Goal: Transaction & Acquisition: Book appointment/travel/reservation

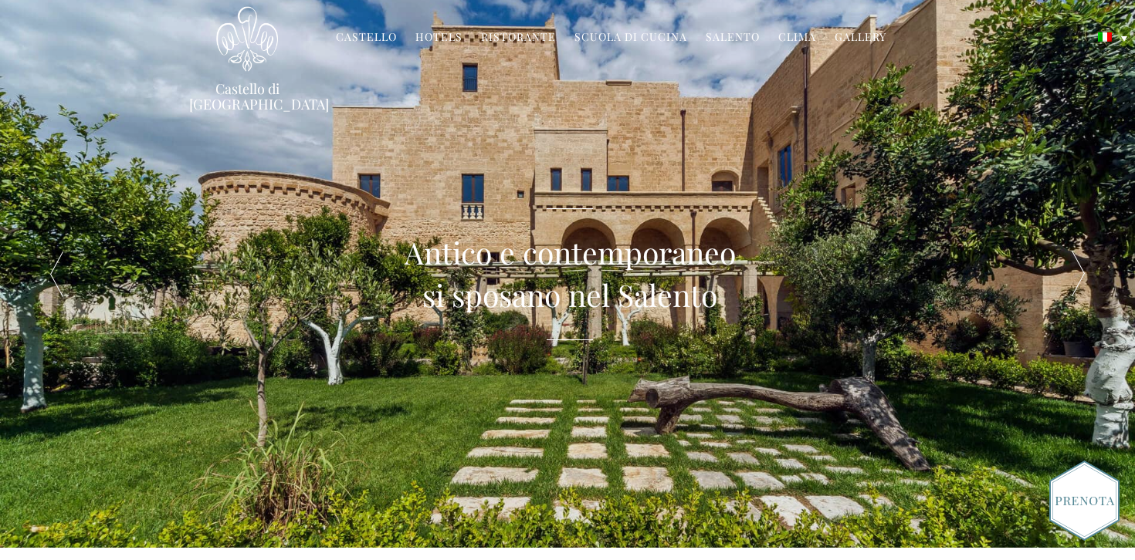
click at [597, 88] on div "Castello di Ugento MENU Castello Storia Affreschi Il museo Giardino Famiglia Cr…" at bounding box center [568, 57] width 780 height 103
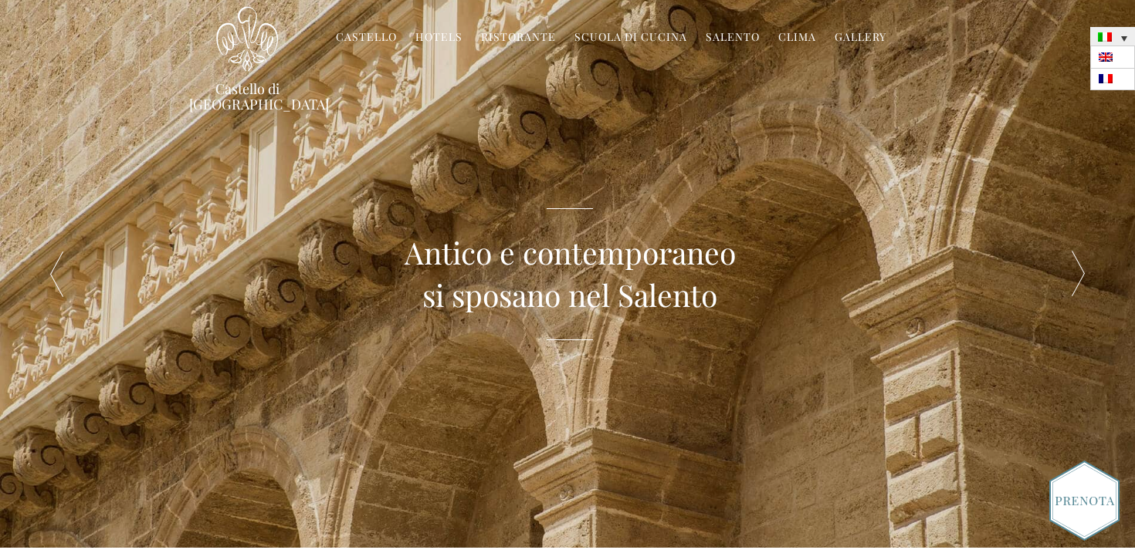
click at [1112, 41] on link at bounding box center [1112, 36] width 45 height 19
click at [1111, 65] on link at bounding box center [1112, 57] width 45 height 22
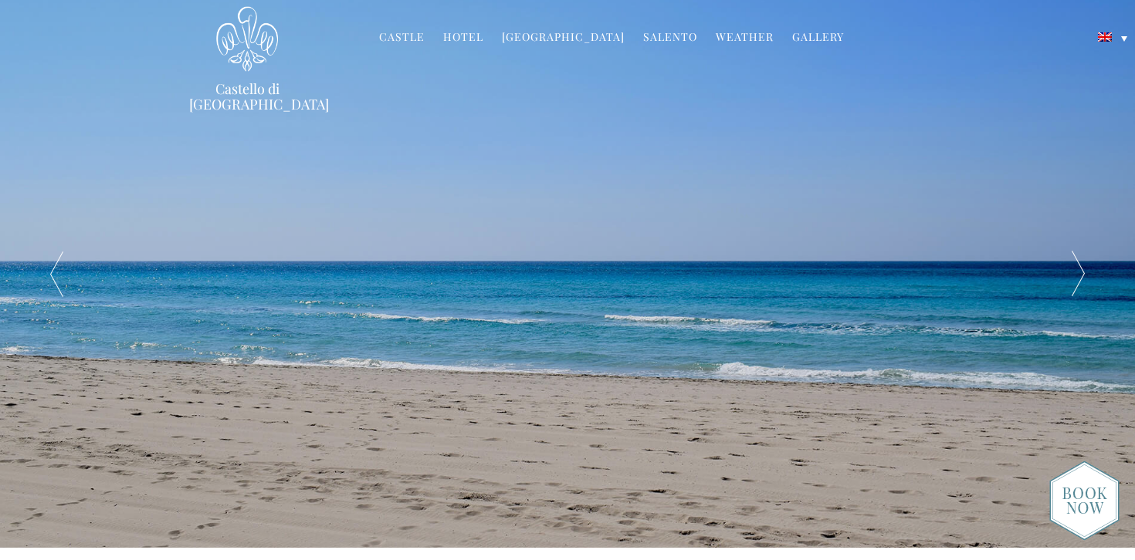
click at [1076, 276] on div at bounding box center [1077, 274] width 113 height 548
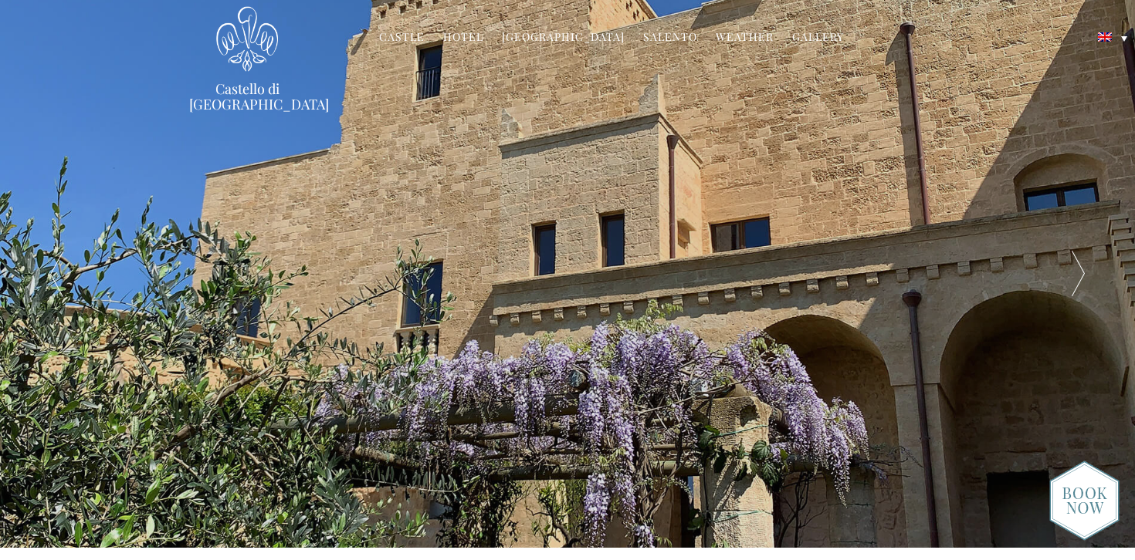
click at [1076, 276] on div at bounding box center [1077, 274] width 113 height 548
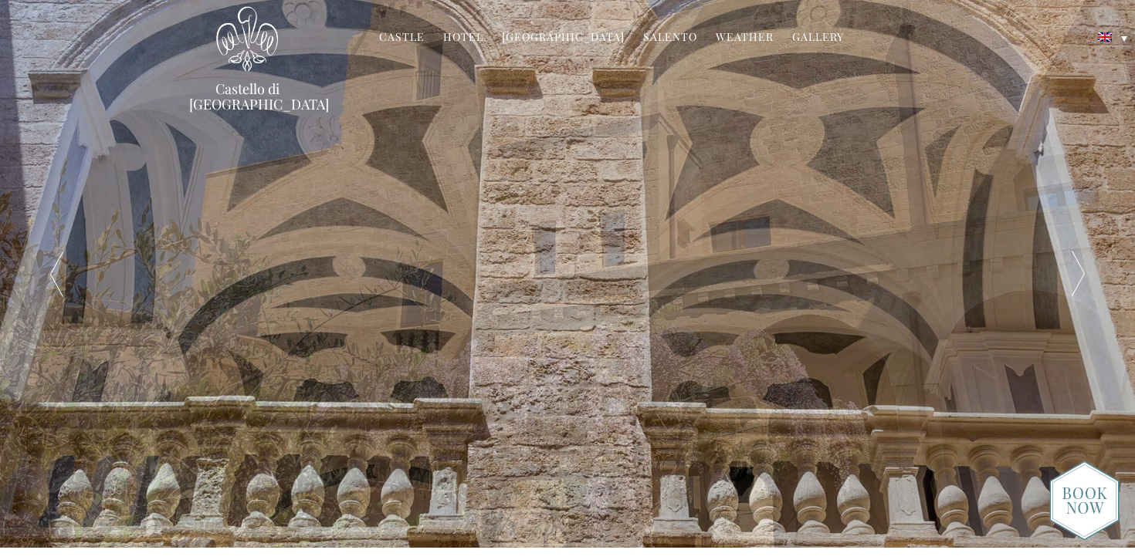
click at [1076, 276] on div at bounding box center [1077, 274] width 113 height 548
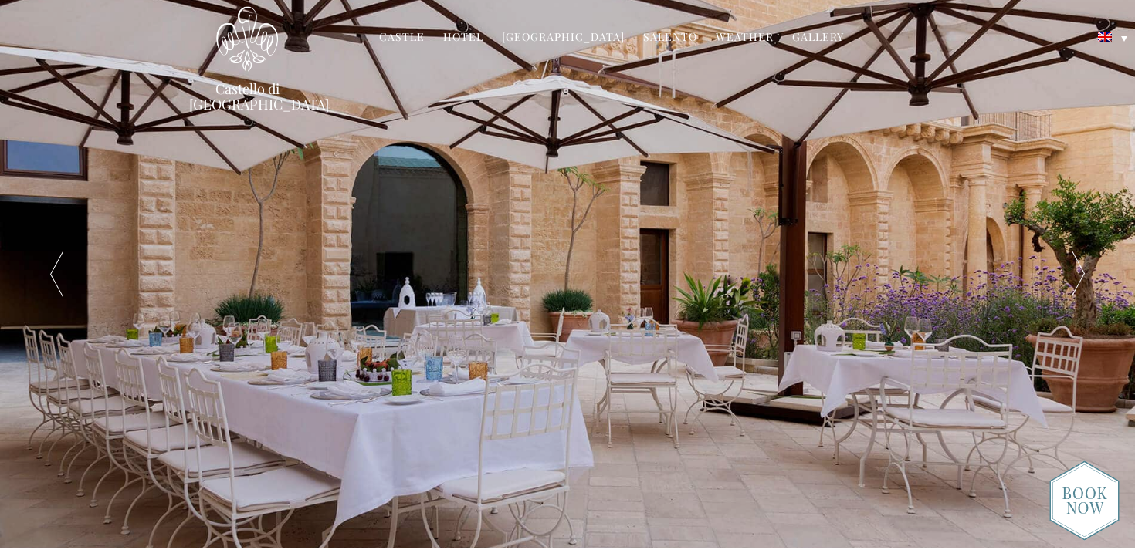
click at [1076, 276] on div at bounding box center [1077, 274] width 113 height 548
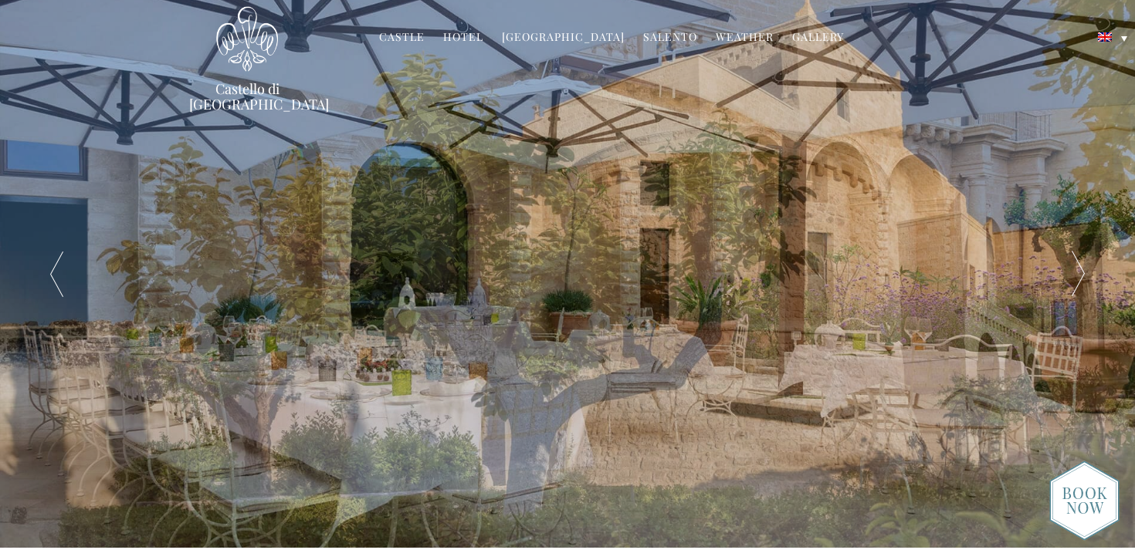
click at [1076, 276] on div at bounding box center [1077, 274] width 113 height 548
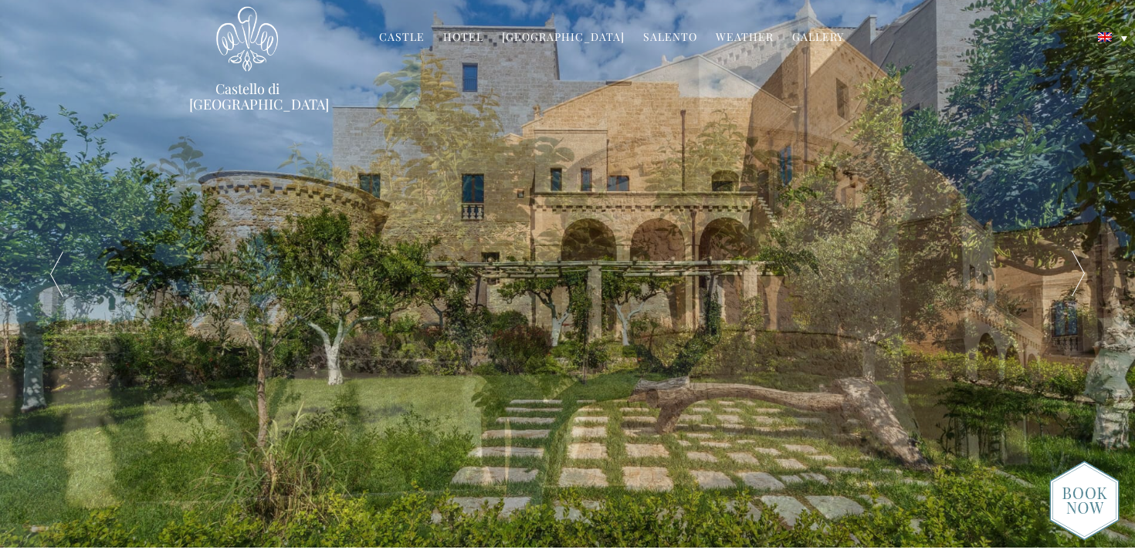
click at [1076, 276] on div at bounding box center [1077, 274] width 113 height 548
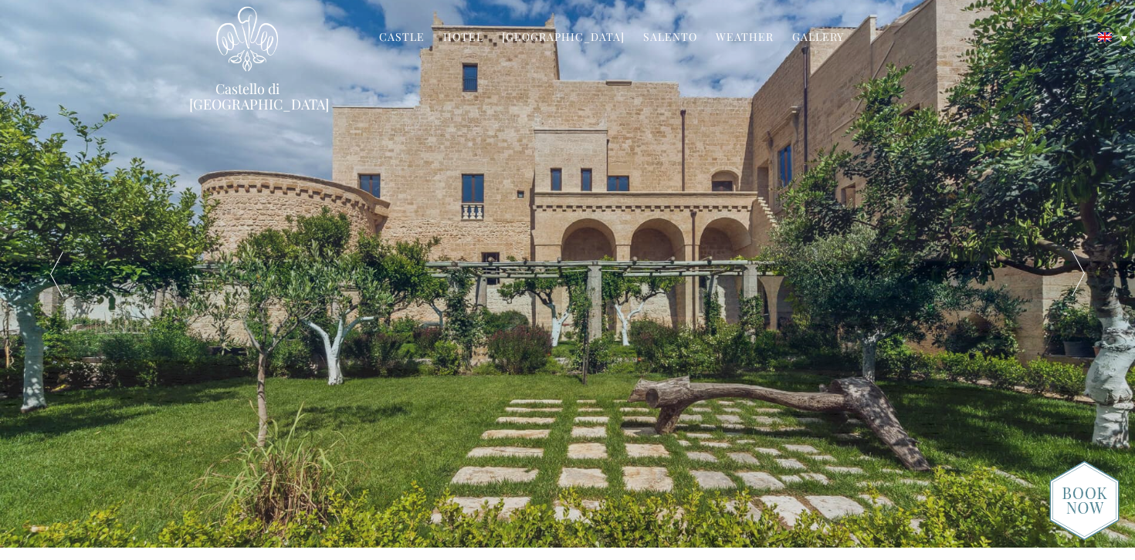
click at [1076, 276] on div at bounding box center [1077, 274] width 113 height 548
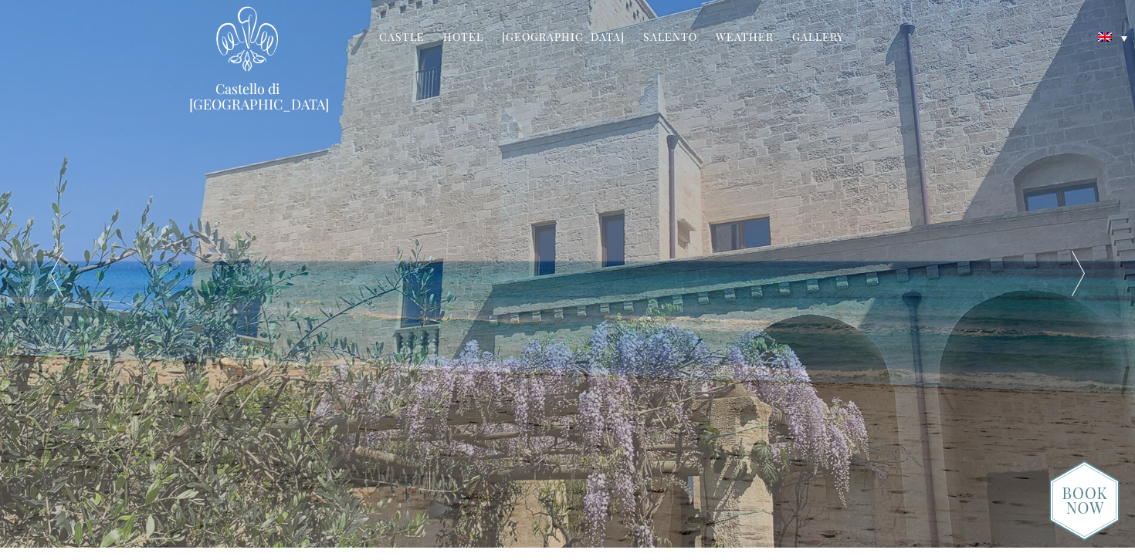
click at [1076, 276] on div at bounding box center [1077, 274] width 113 height 548
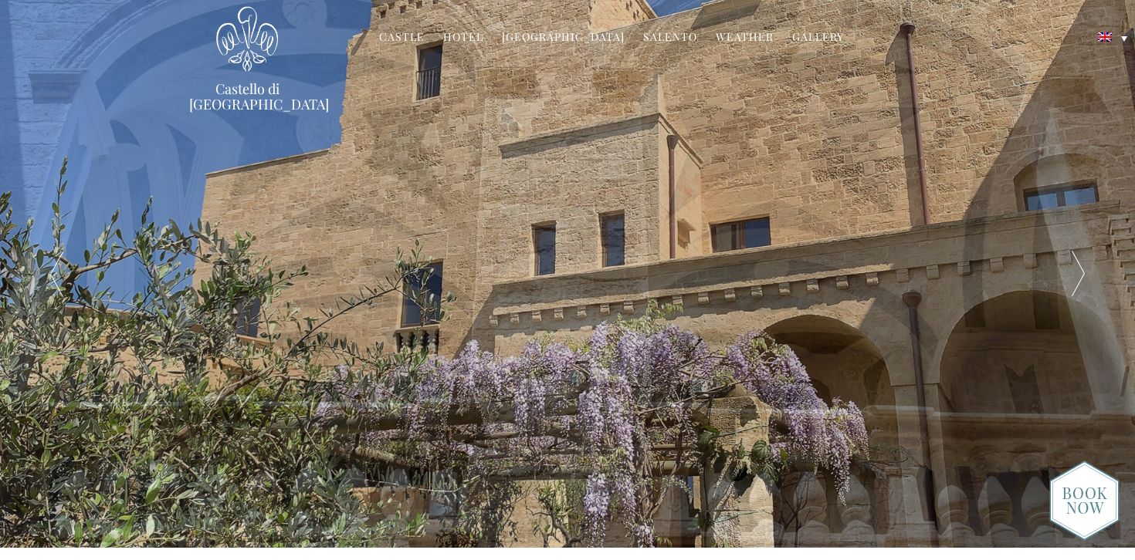
click at [1076, 276] on div at bounding box center [1077, 274] width 113 height 548
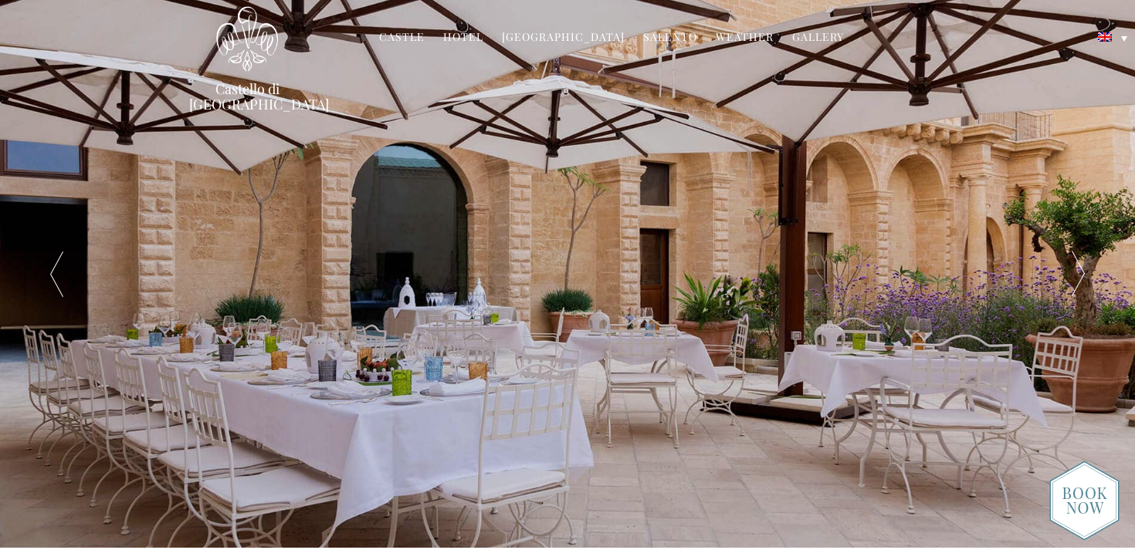
click at [464, 35] on link "Hotel" at bounding box center [463, 38] width 40 height 18
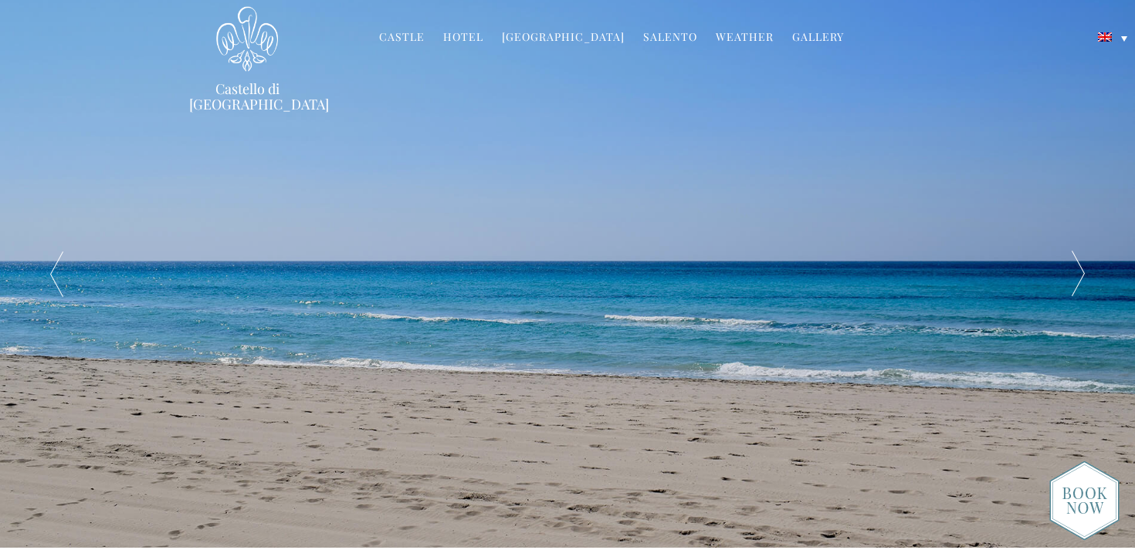
click at [1098, 493] on img at bounding box center [1084, 501] width 70 height 80
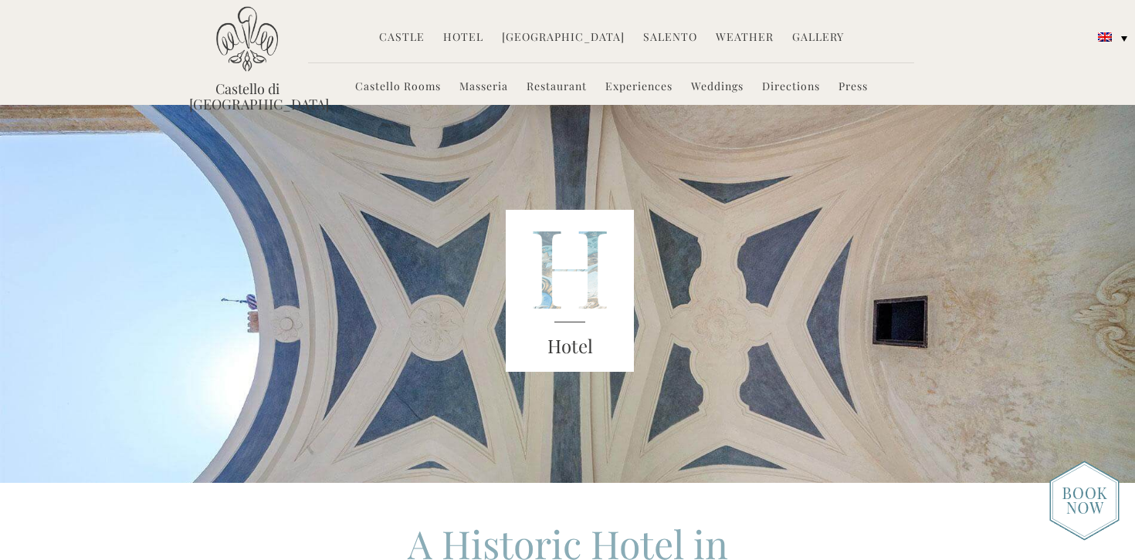
click at [412, 32] on link "Castle" at bounding box center [402, 38] width 46 height 18
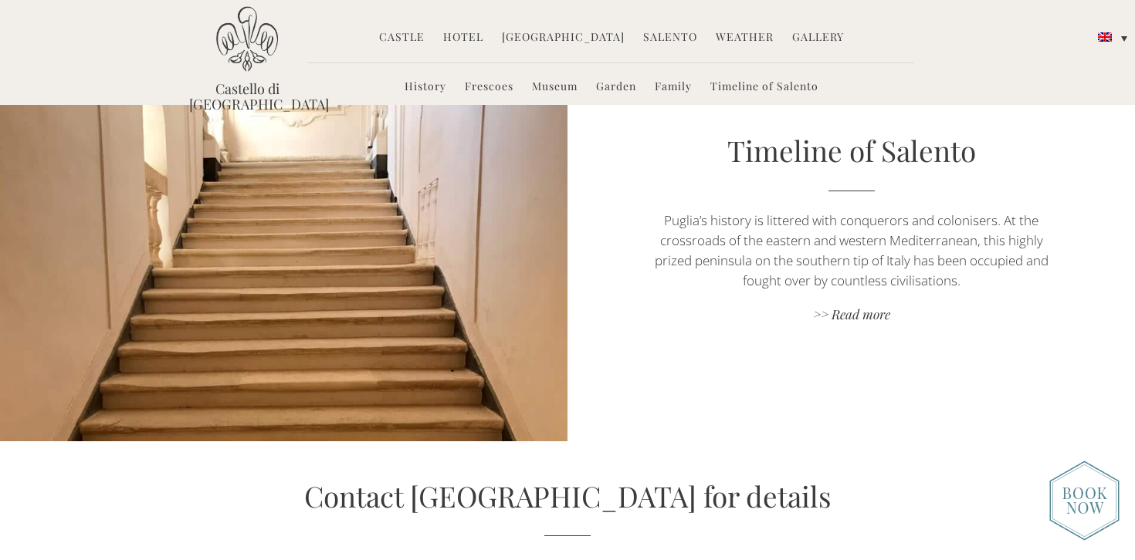
scroll to position [3043, 0]
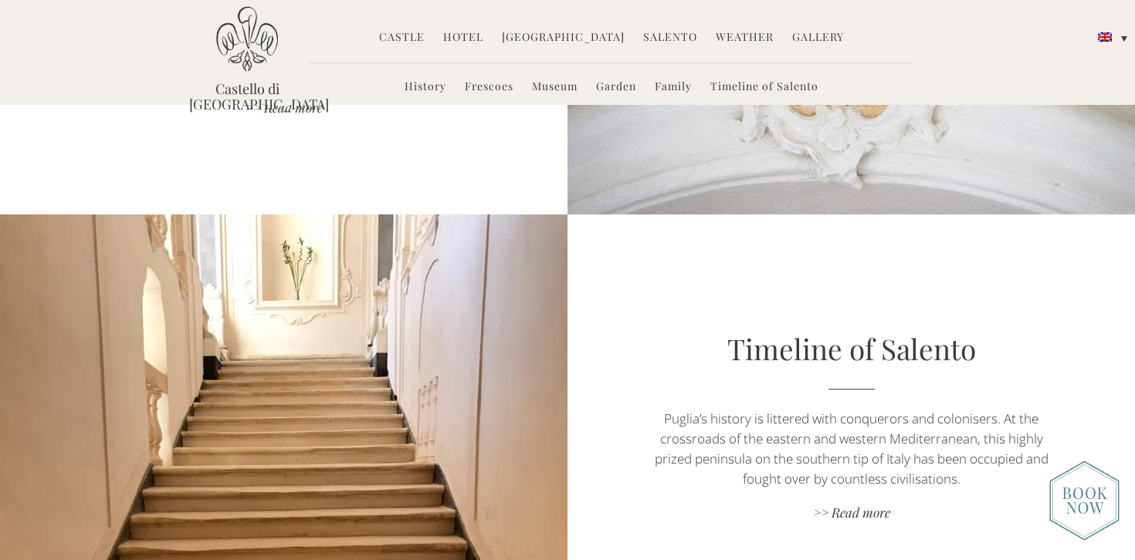
click at [479, 42] on link "Hotel" at bounding box center [463, 38] width 40 height 18
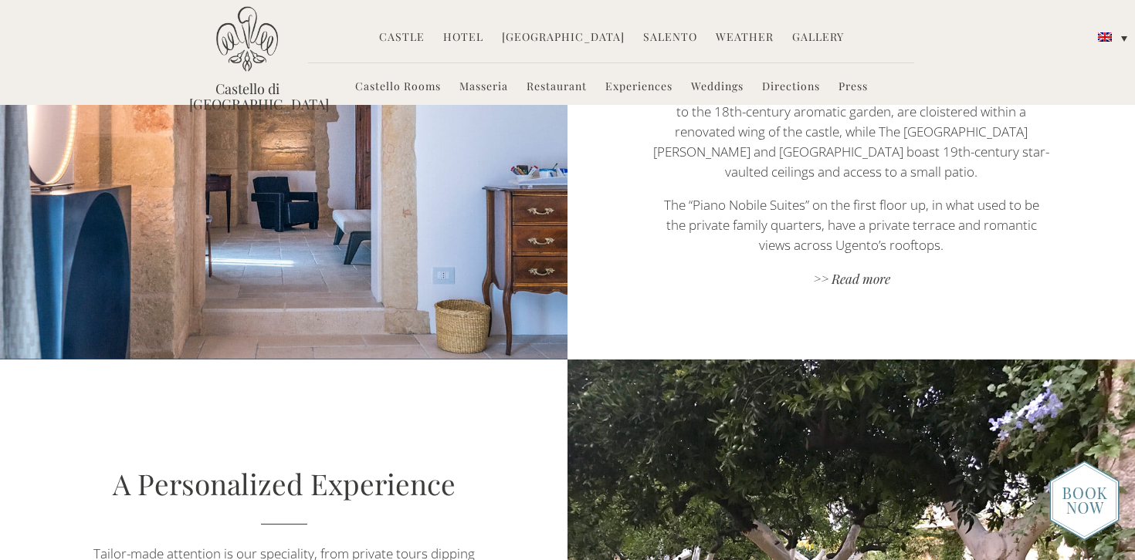
scroll to position [968, 0]
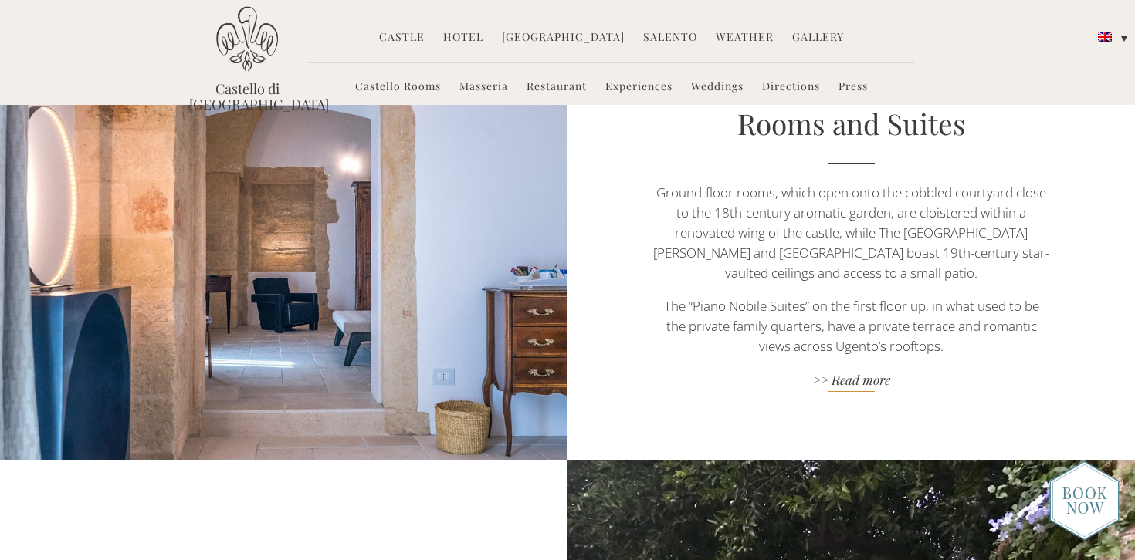
click at [869, 371] on link ">> Read more" at bounding box center [851, 381] width 398 height 21
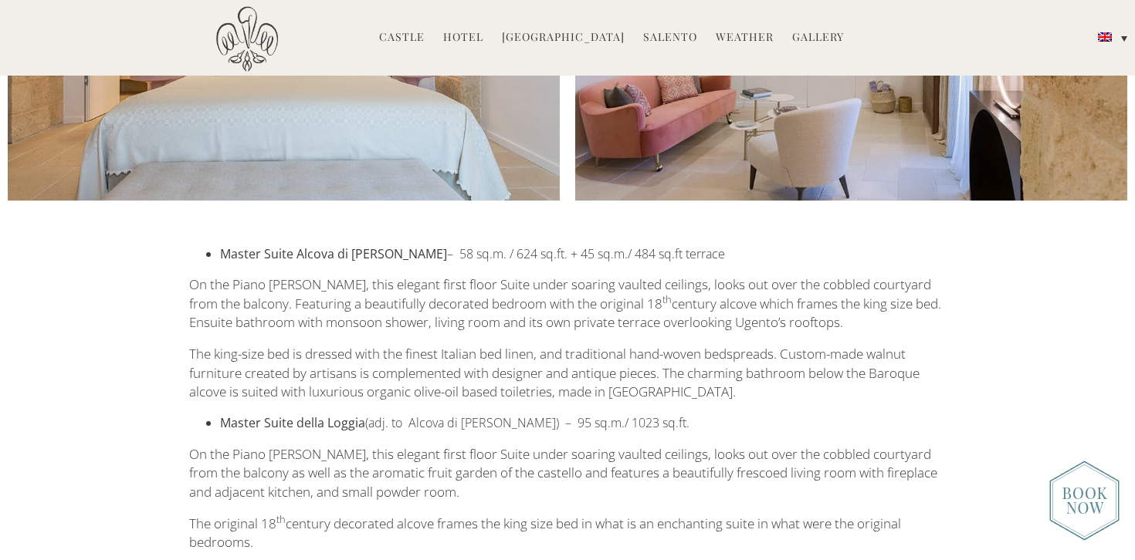
scroll to position [2692, 0]
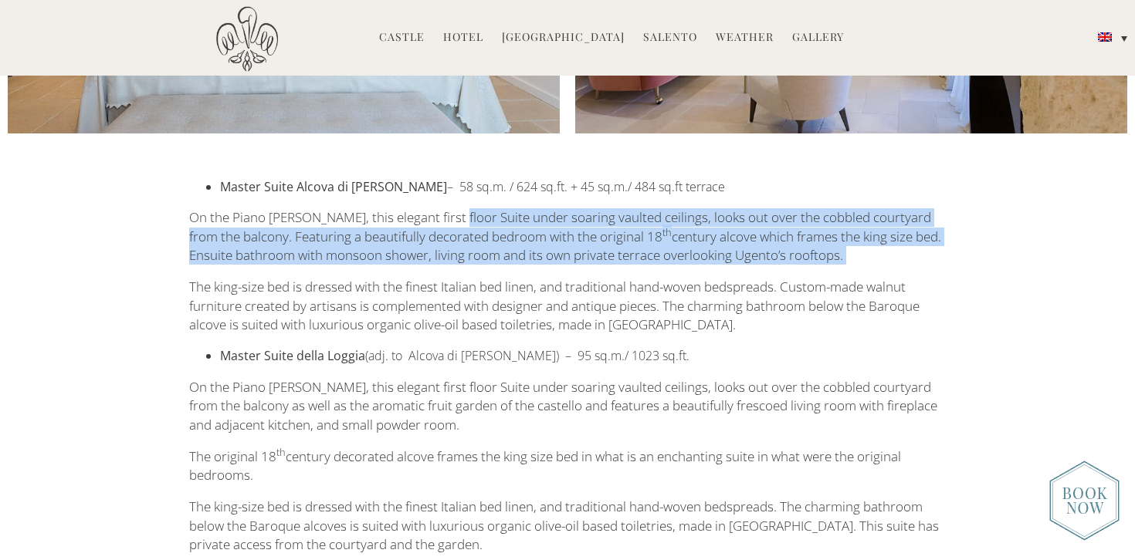
drag, startPoint x: 447, startPoint y: 164, endPoint x: 827, endPoint y: 209, distance: 382.4
click at [827, 209] on div "Master Suite Alcova di [PERSON_NAME] – 58 sq.m. / 624 sq.ft. + 45 sq.m./ 484 sq…" at bounding box center [568, 421] width 780 height 486
